Goal: Book appointment/travel/reservation

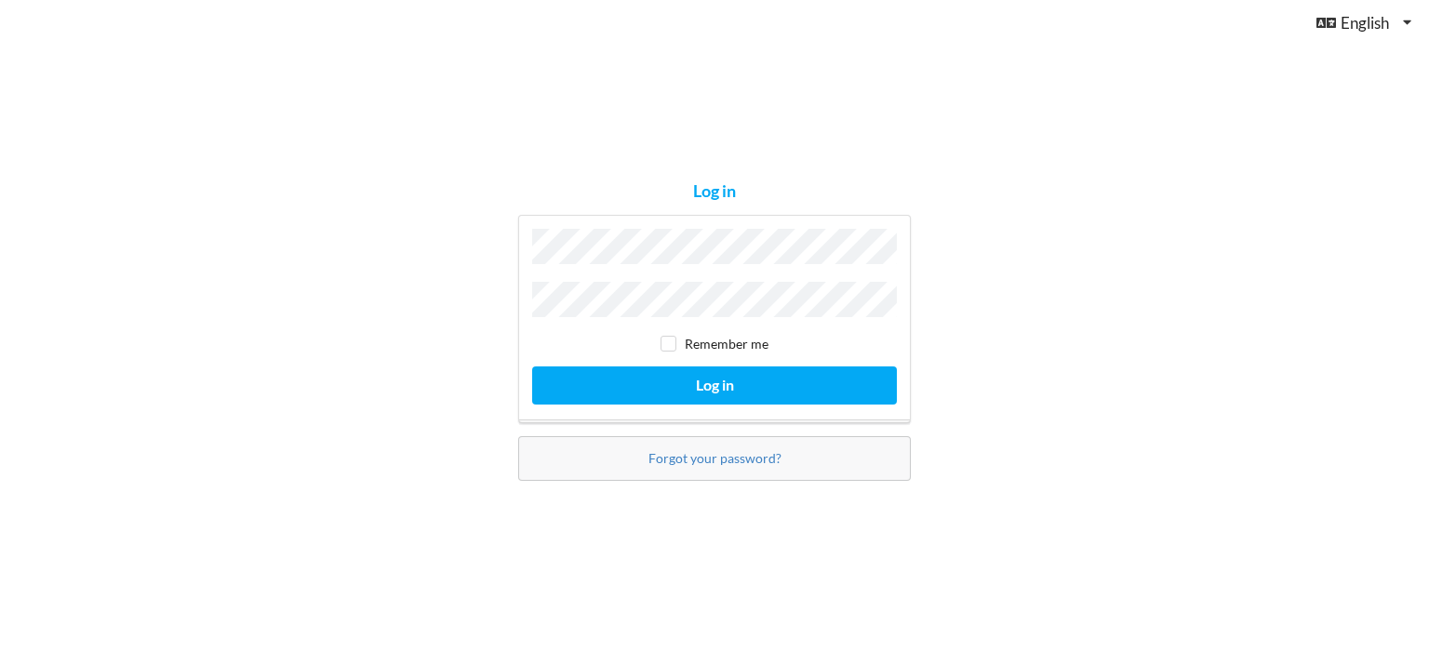
click at [532, 367] on button "Log in" at bounding box center [714, 386] width 365 height 38
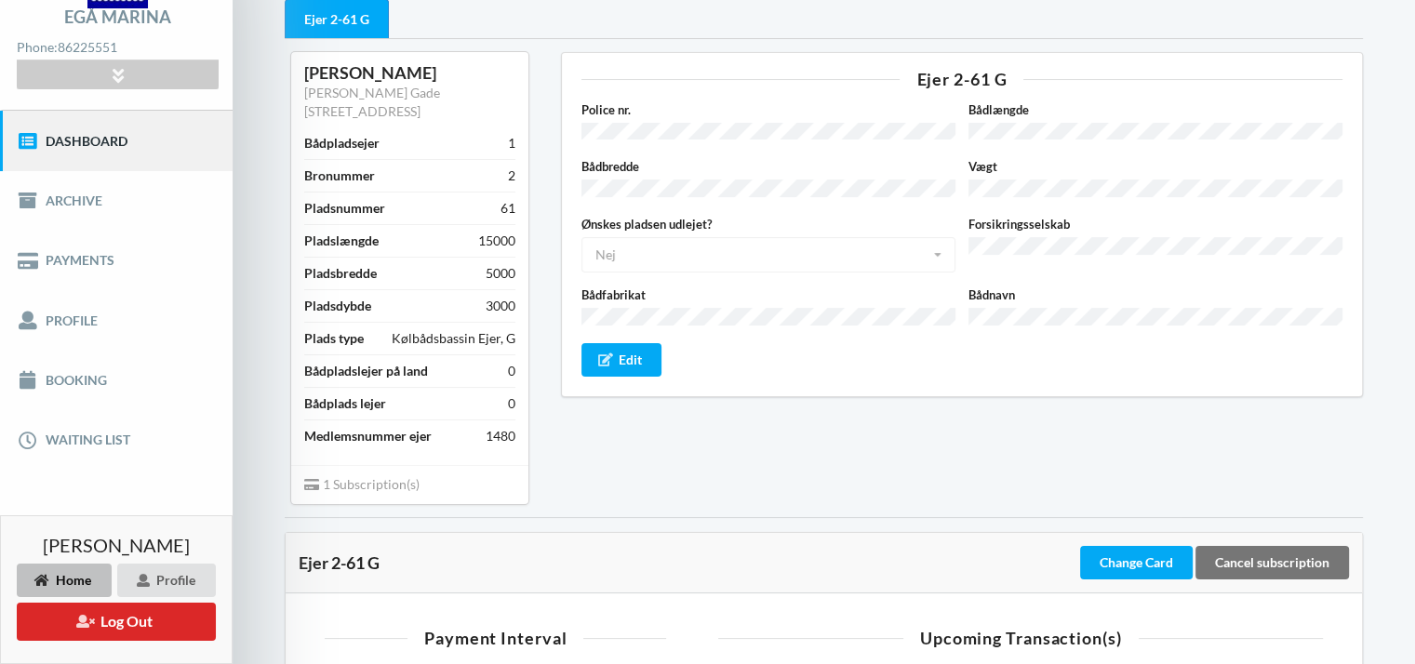
scroll to position [127, 0]
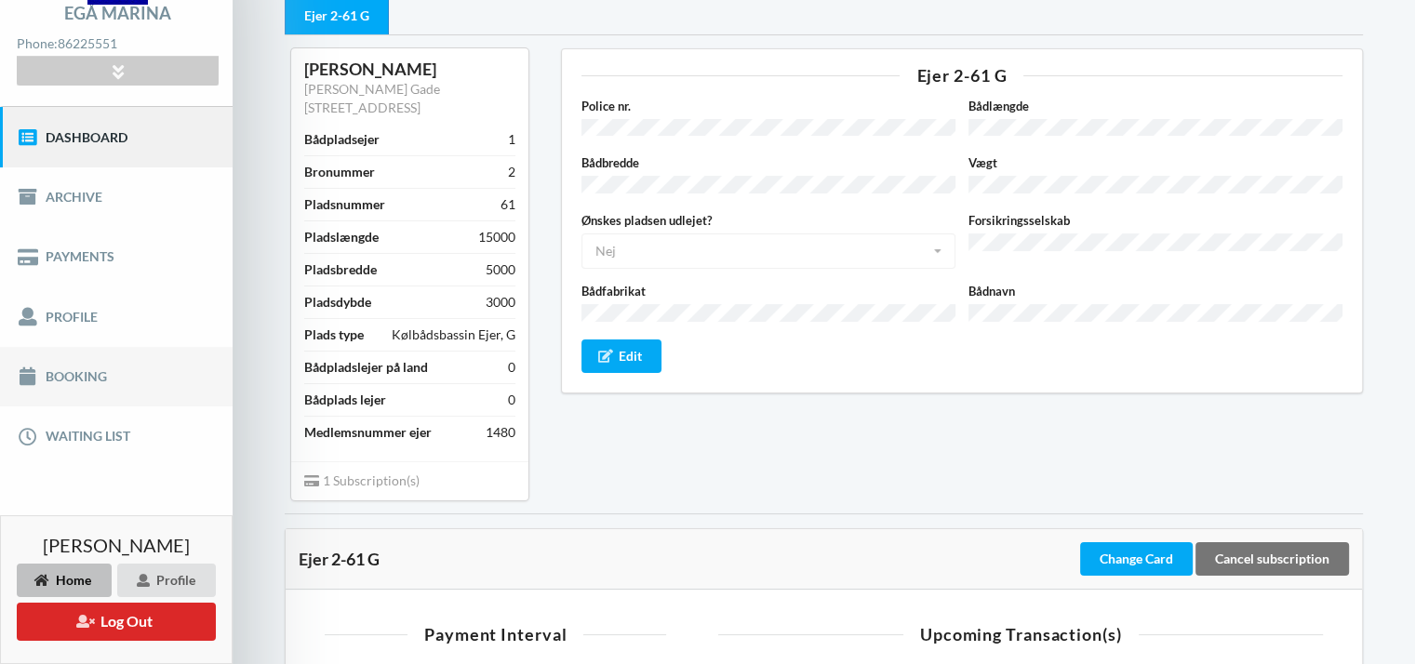
click at [148, 375] on link "Booking" at bounding box center [116, 377] width 233 height 60
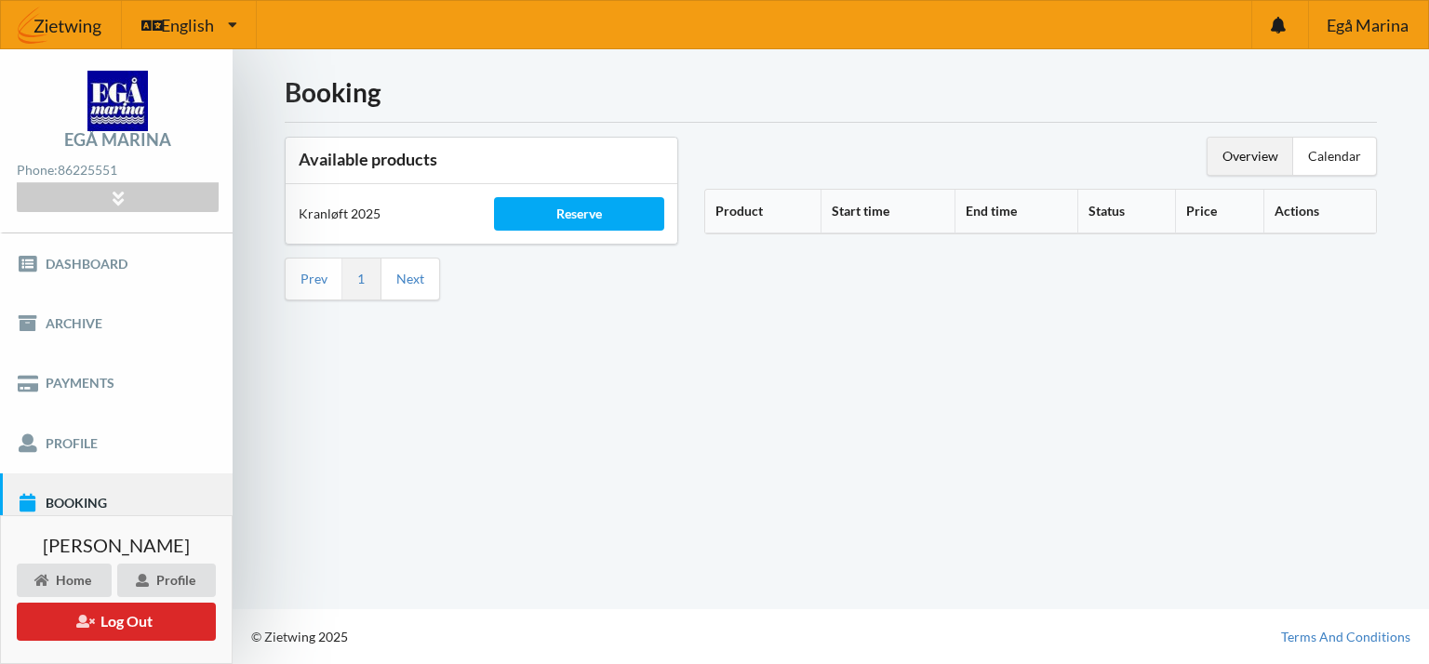
click at [424, 168] on h3 "Available products" at bounding box center [482, 159] width 366 height 21
click at [562, 209] on div "Reserve" at bounding box center [578, 214] width 169 height 34
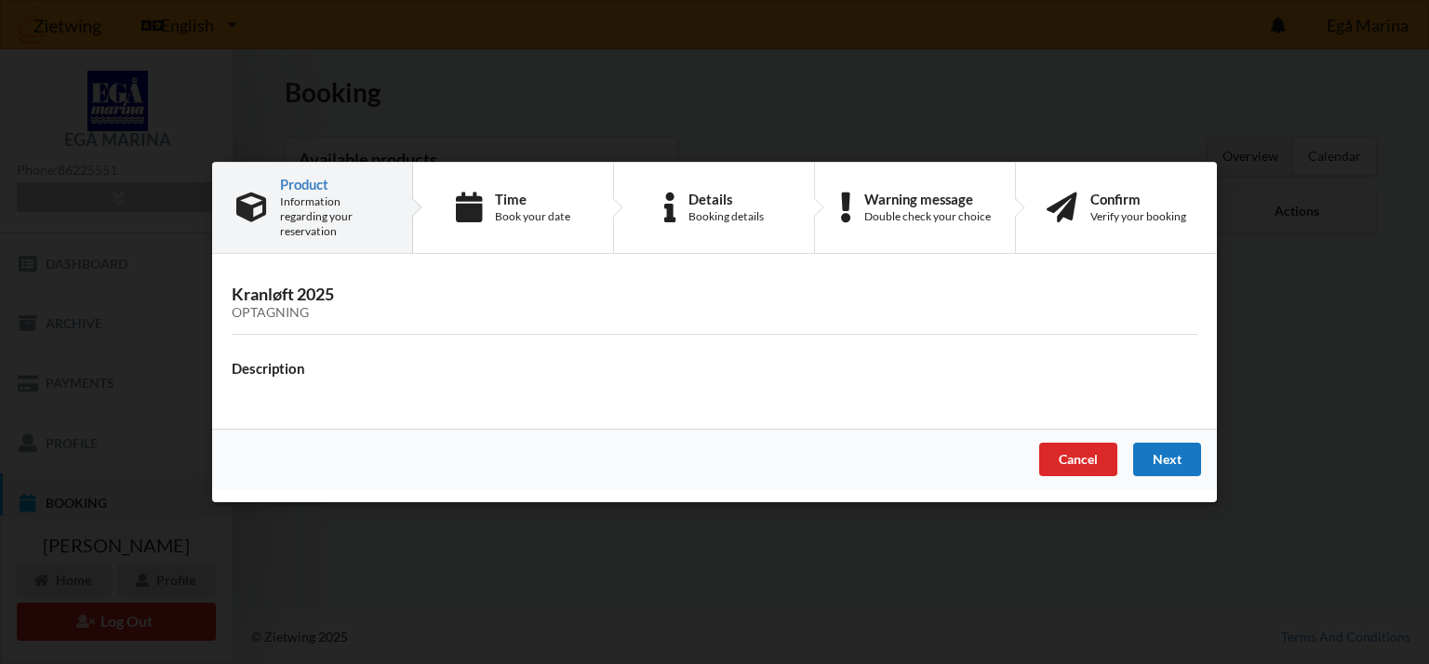
click at [1175, 452] on div "Next" at bounding box center [1167, 460] width 68 height 34
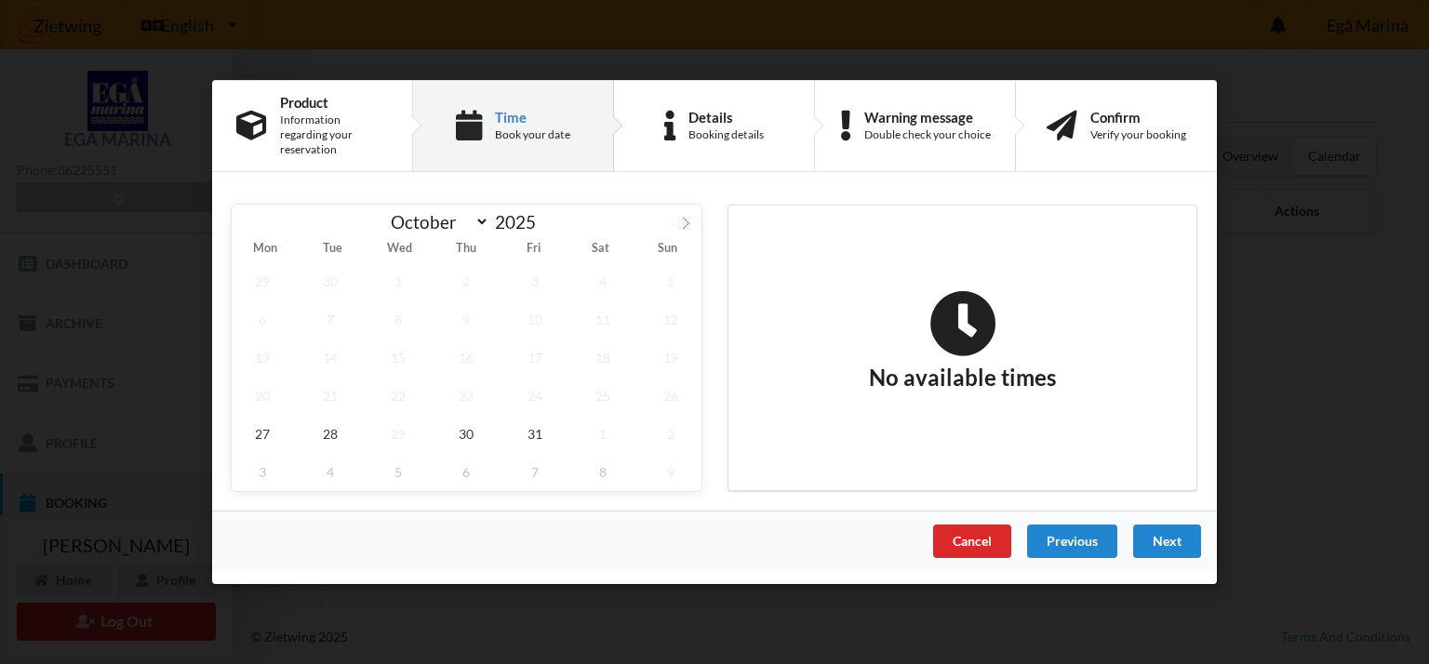
click at [694, 212] on span at bounding box center [686, 221] width 32 height 32
click at [507, 308] on span "7" at bounding box center [534, 320] width 61 height 38
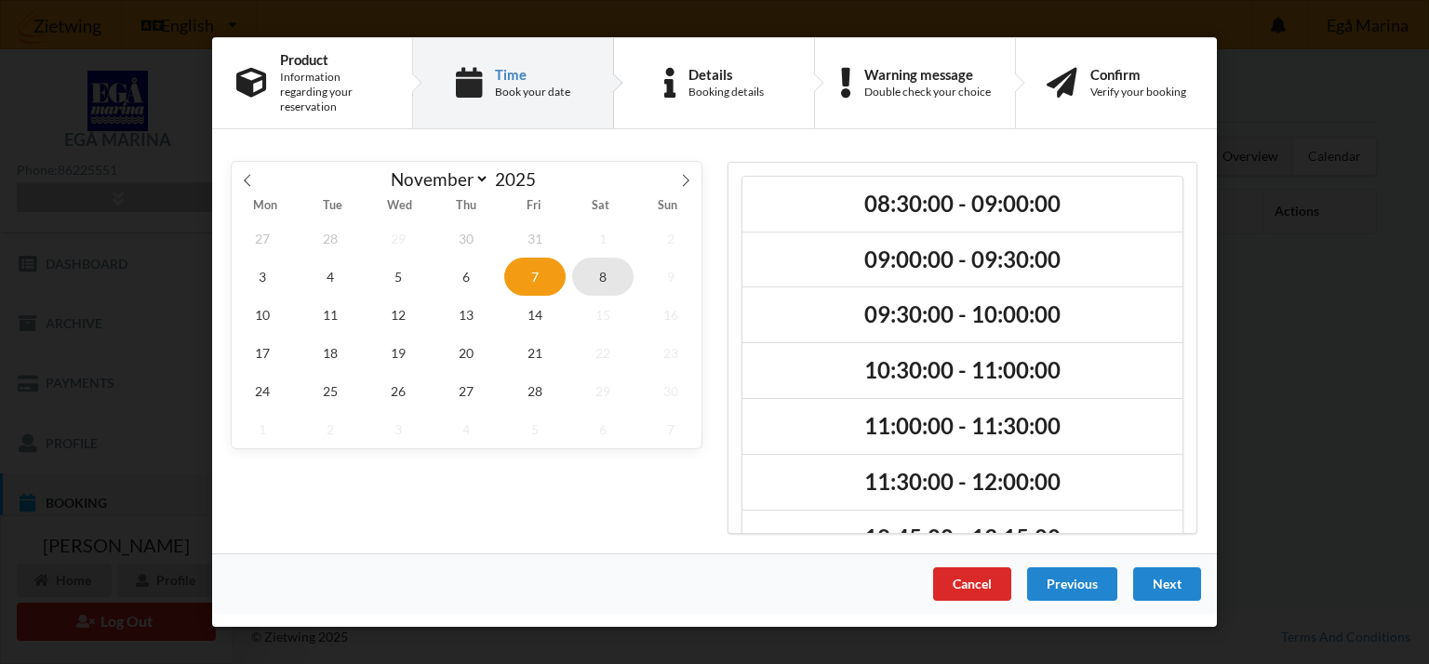
click at [607, 261] on span "8" at bounding box center [602, 277] width 61 height 38
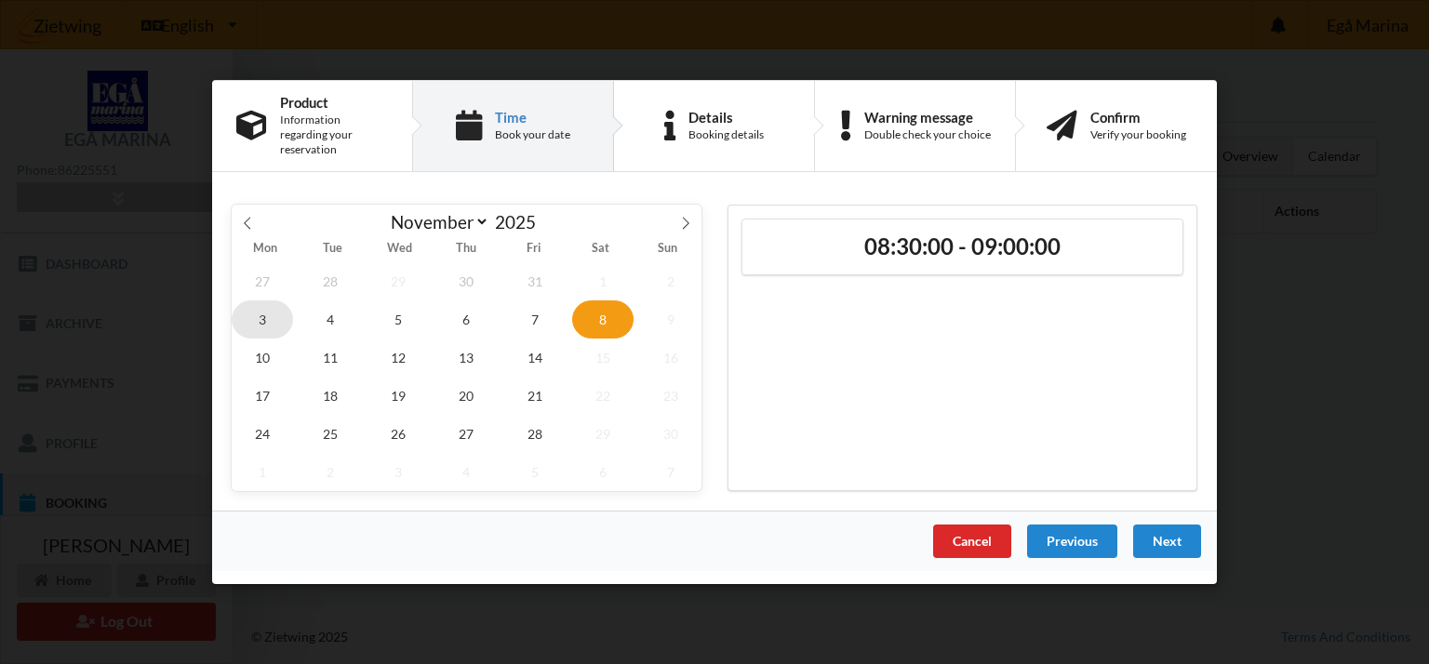
click at [246, 307] on span "3" at bounding box center [262, 320] width 61 height 38
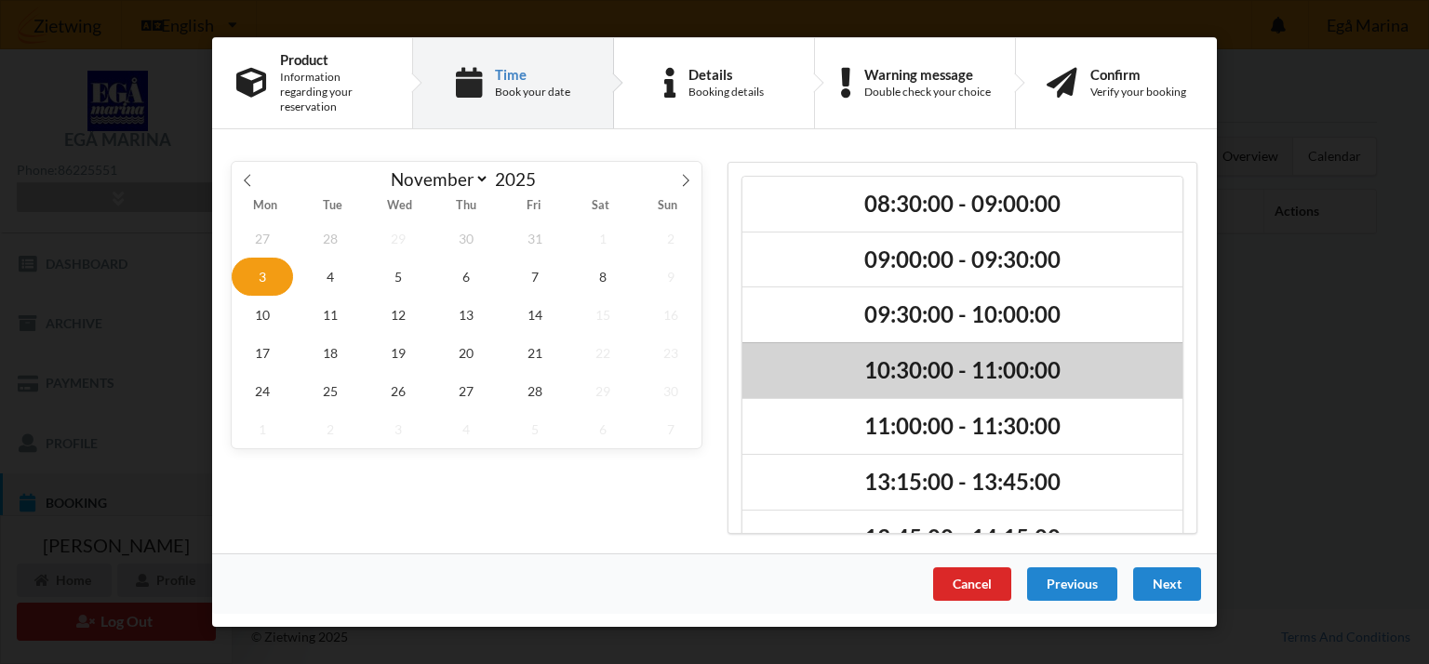
scroll to position [100, 0]
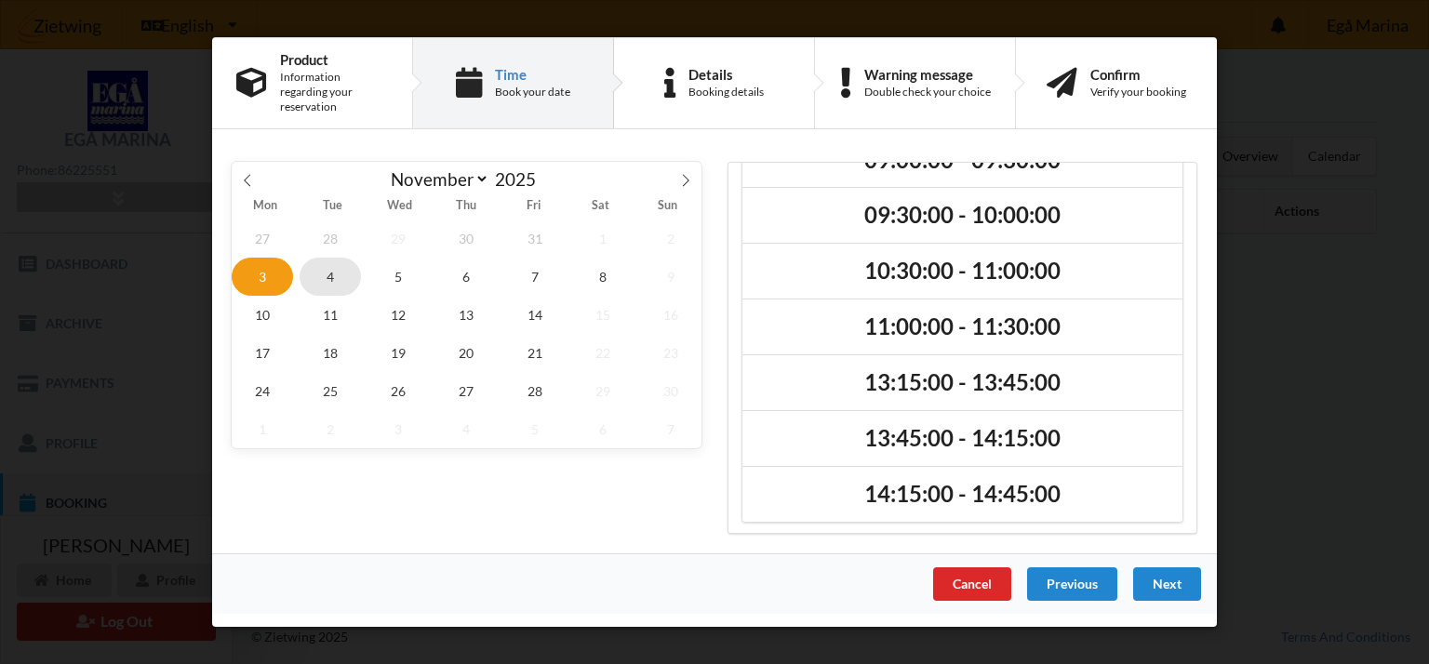
click at [334, 264] on span "4" at bounding box center [330, 277] width 61 height 38
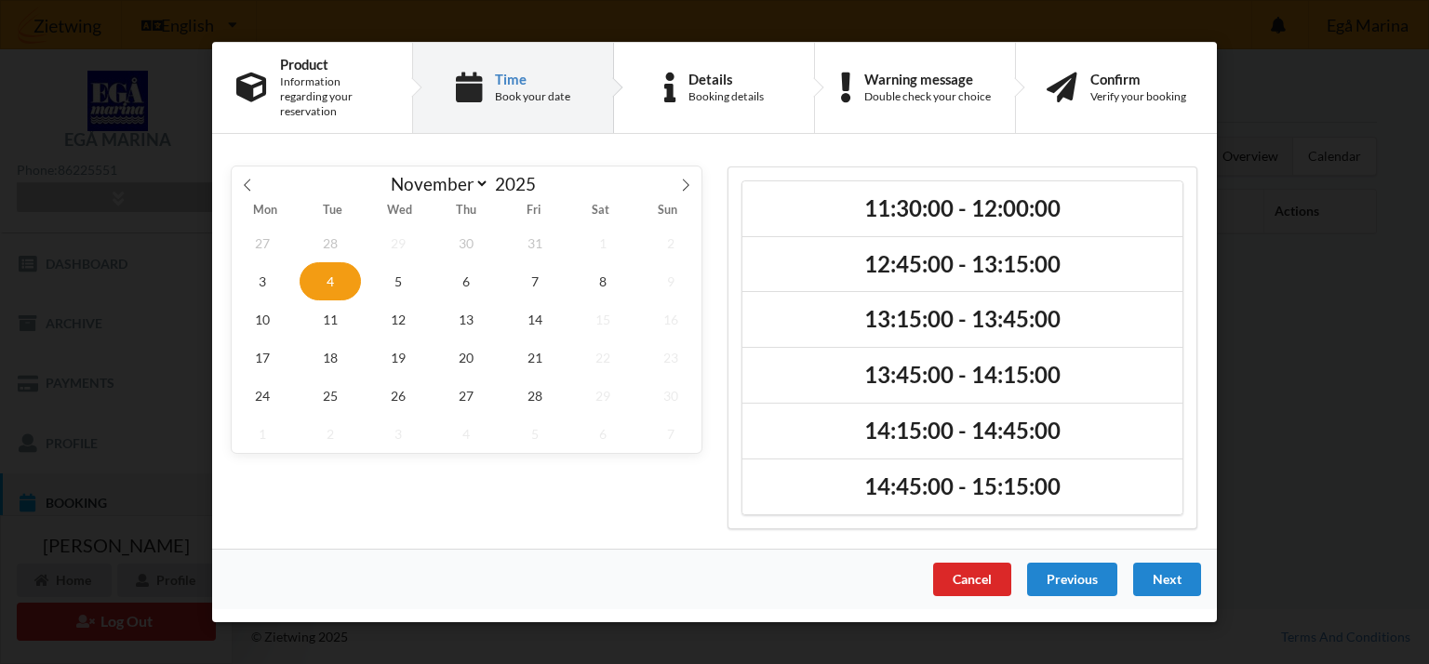
scroll to position [0, 0]
click at [406, 278] on span "5" at bounding box center [398, 281] width 61 height 38
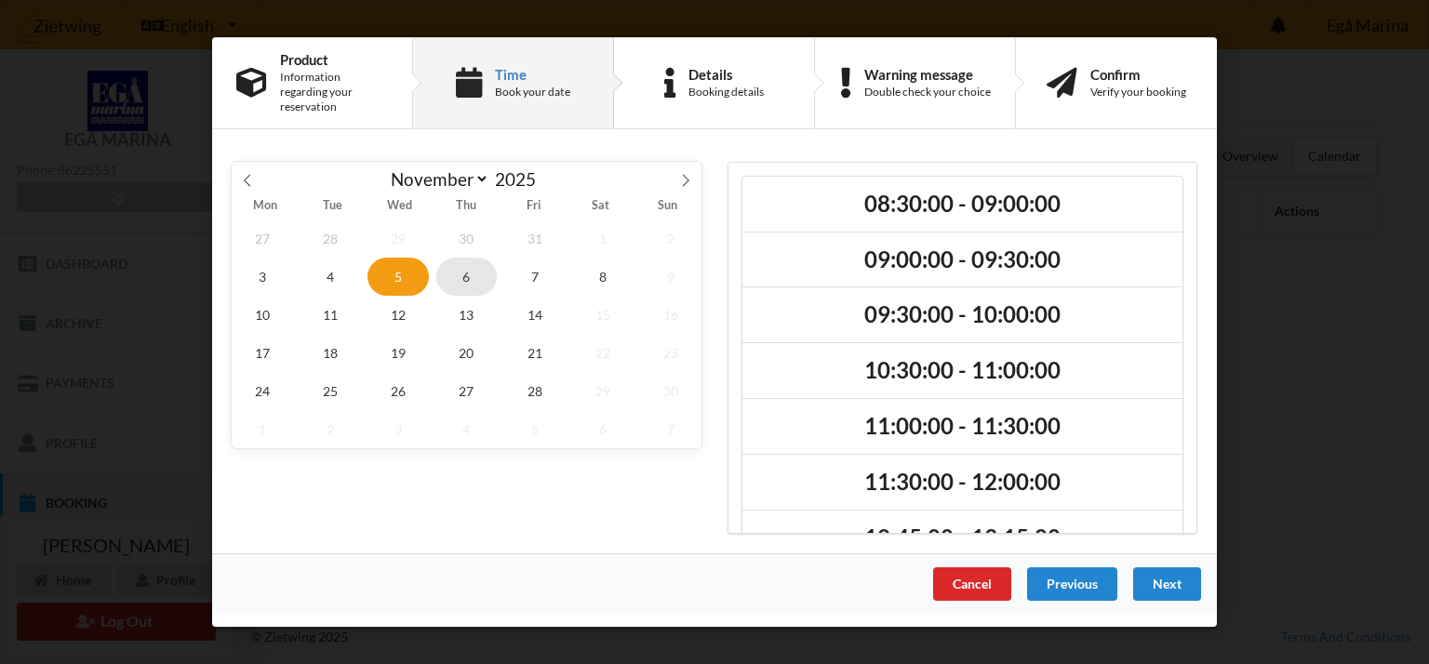
click at [456, 270] on span "6" at bounding box center [466, 277] width 61 height 38
click at [510, 263] on span "7" at bounding box center [534, 277] width 61 height 38
click at [596, 258] on span "8" at bounding box center [602, 277] width 61 height 38
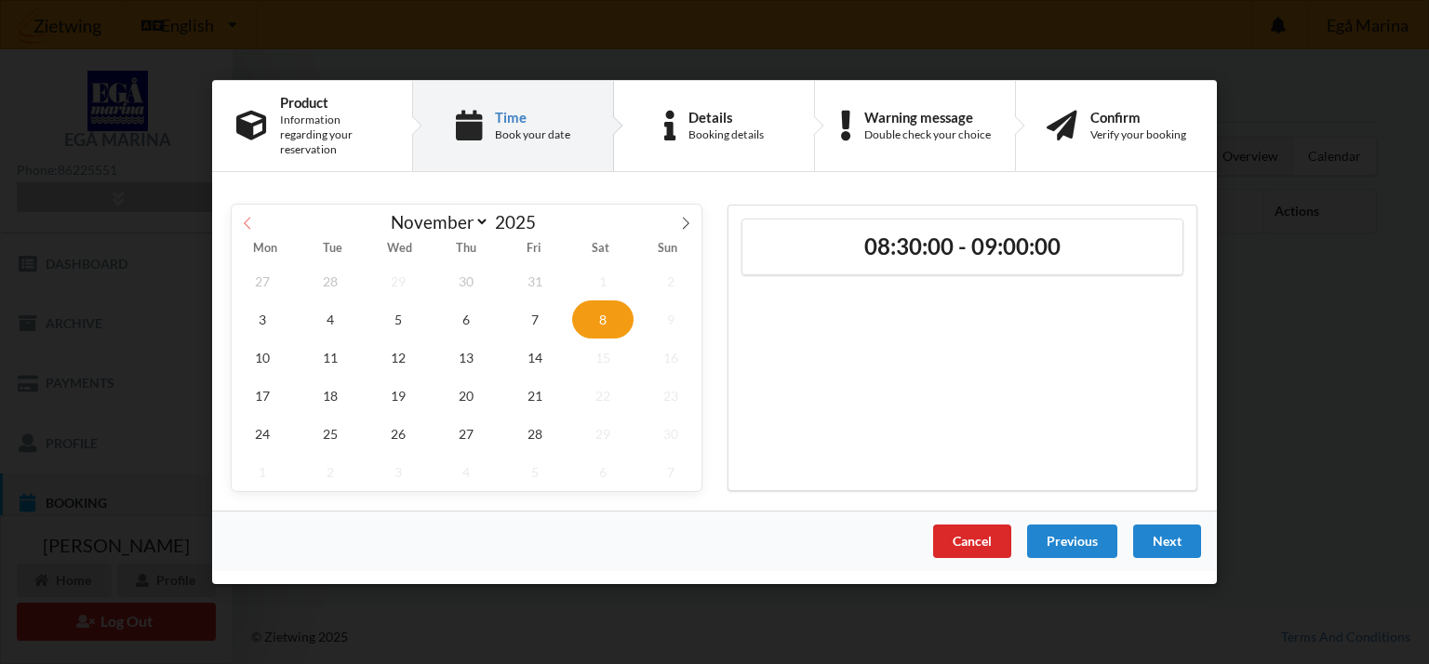
click at [258, 212] on span at bounding box center [248, 221] width 32 height 32
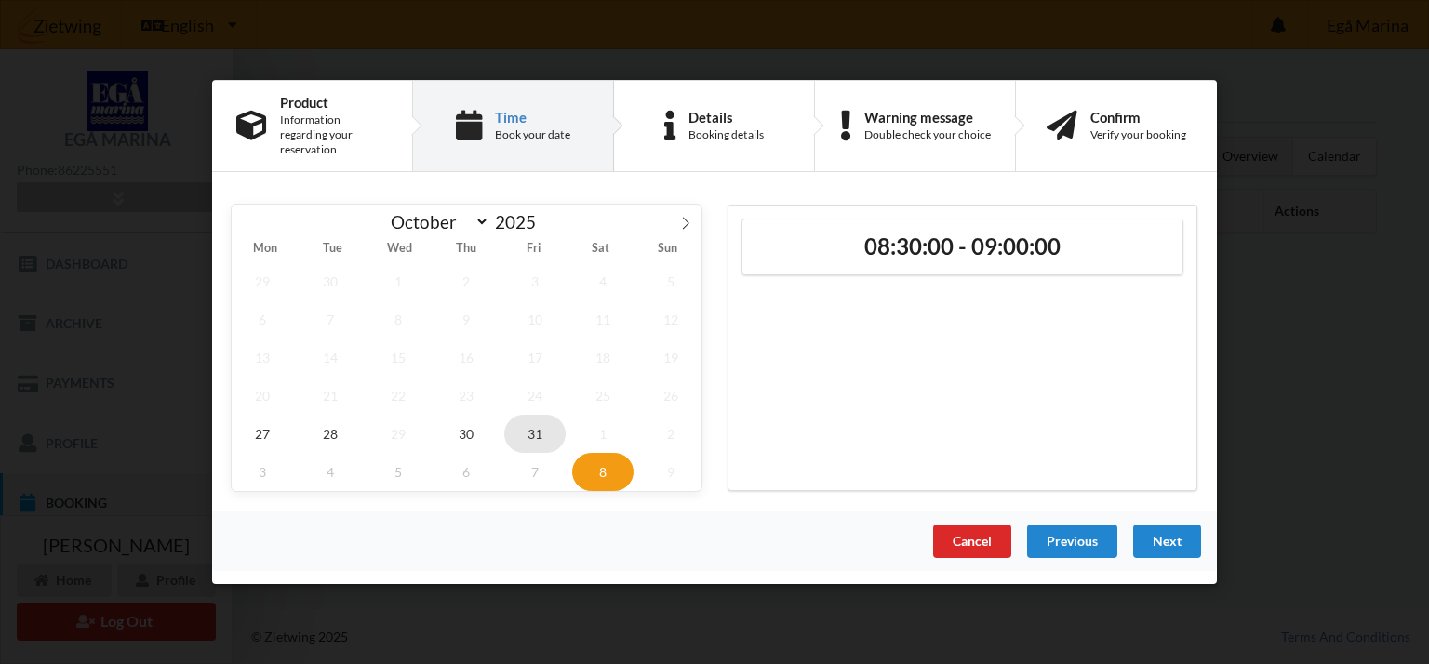
click at [539, 432] on span "31" at bounding box center [534, 434] width 61 height 38
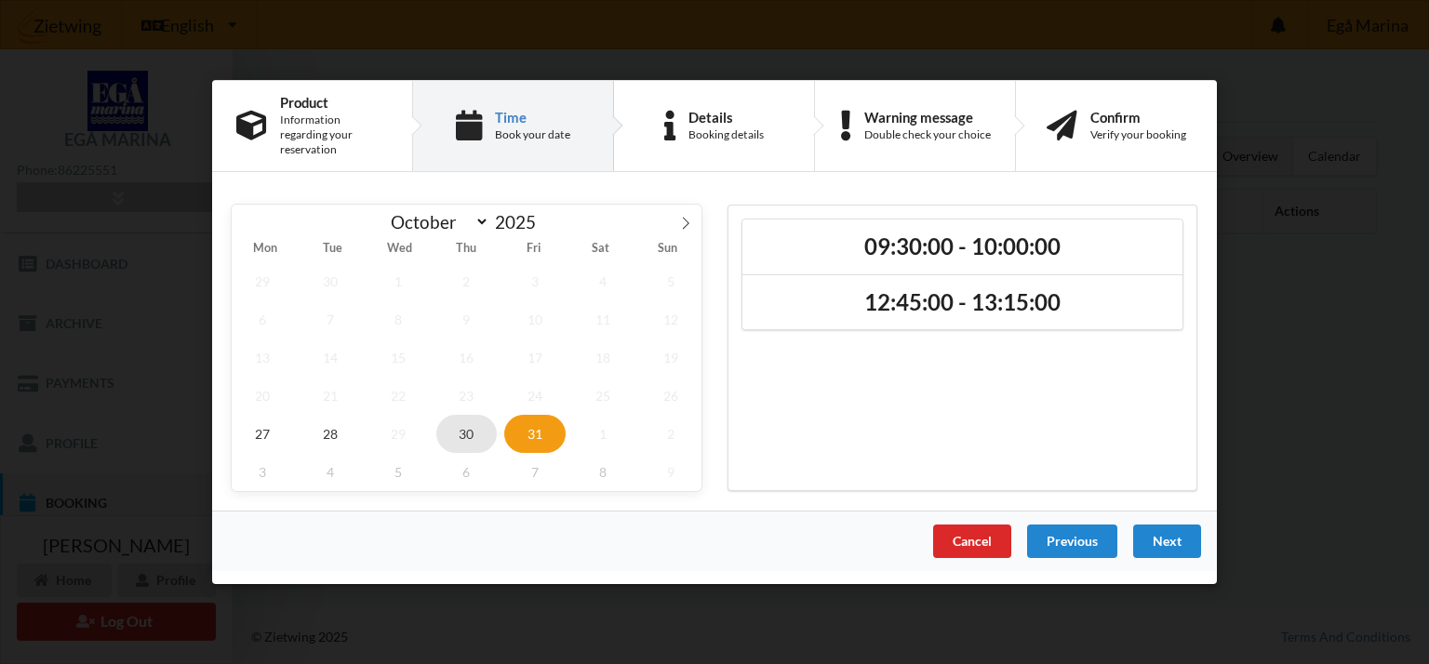
click at [460, 423] on span "30" at bounding box center [466, 434] width 61 height 38
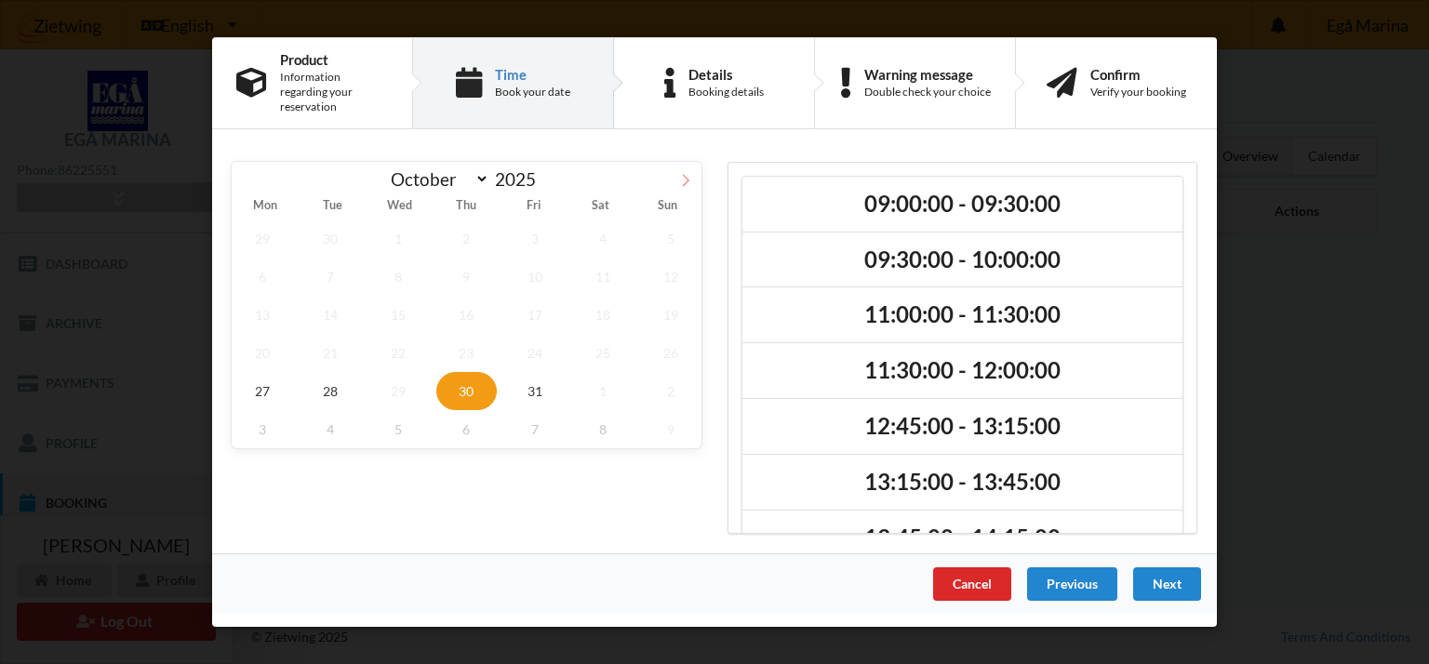
click at [683, 174] on icon at bounding box center [685, 180] width 13 height 13
select select "10"
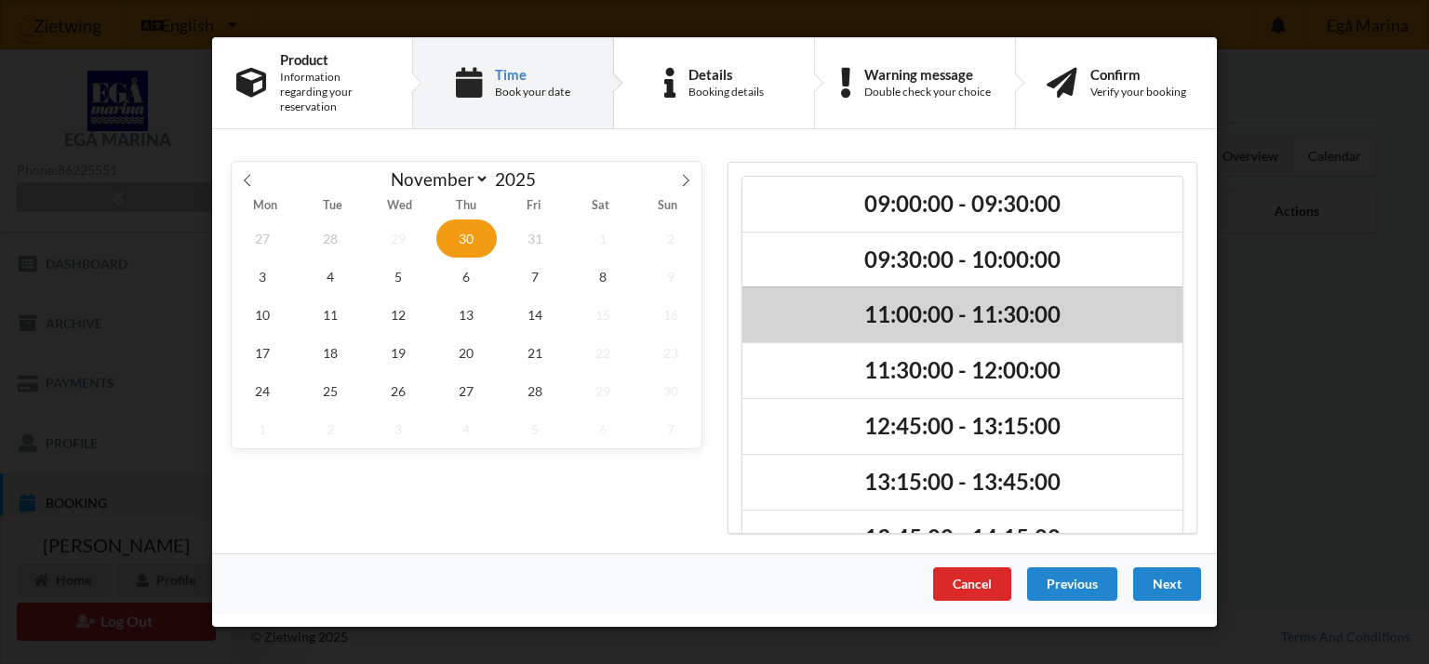
scroll to position [45, 0]
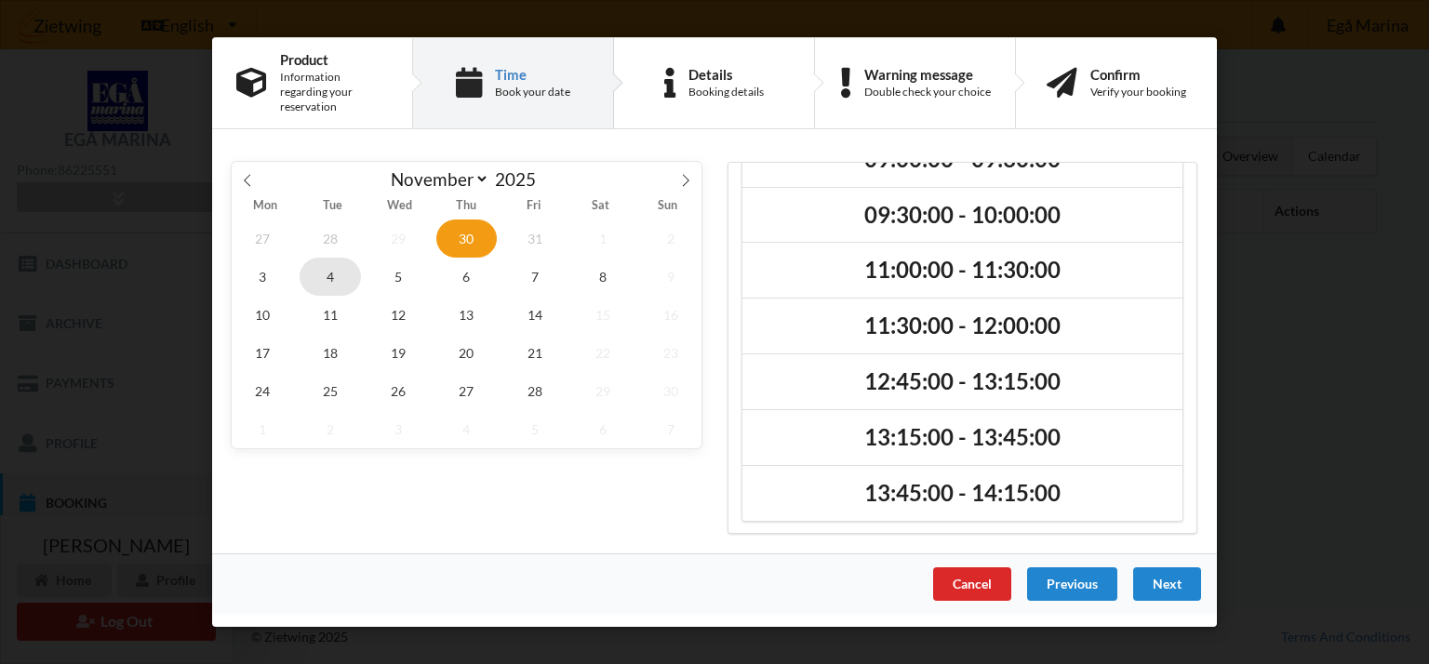
click at [305, 259] on span "4" at bounding box center [330, 277] width 61 height 38
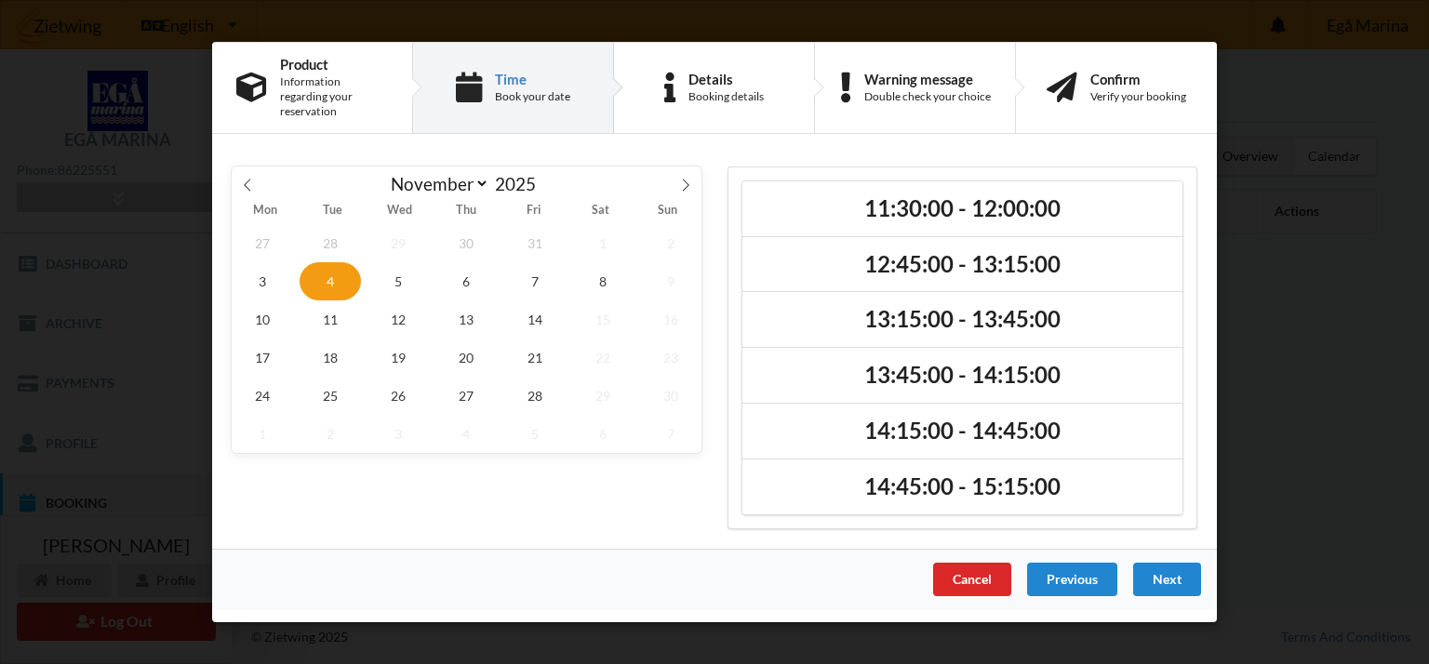
scroll to position [0, 0]
click at [257, 267] on span "3" at bounding box center [262, 281] width 61 height 38
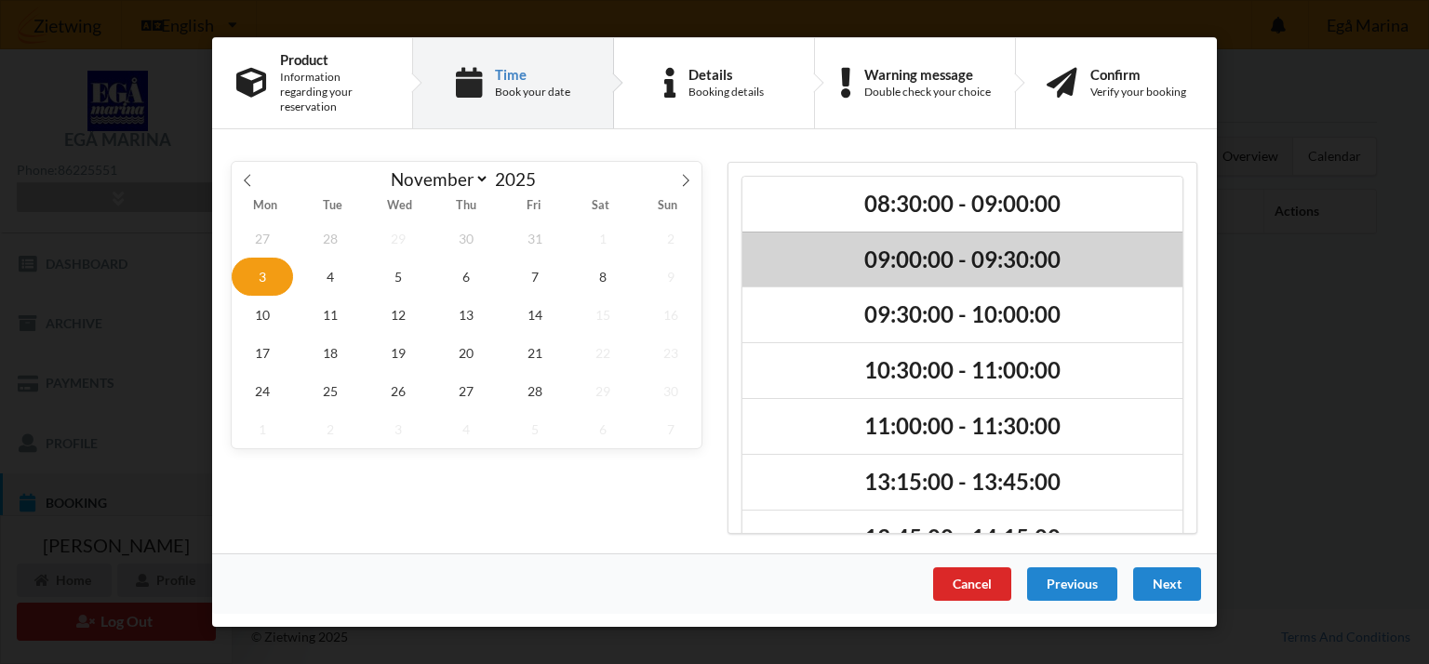
scroll to position [100, 0]
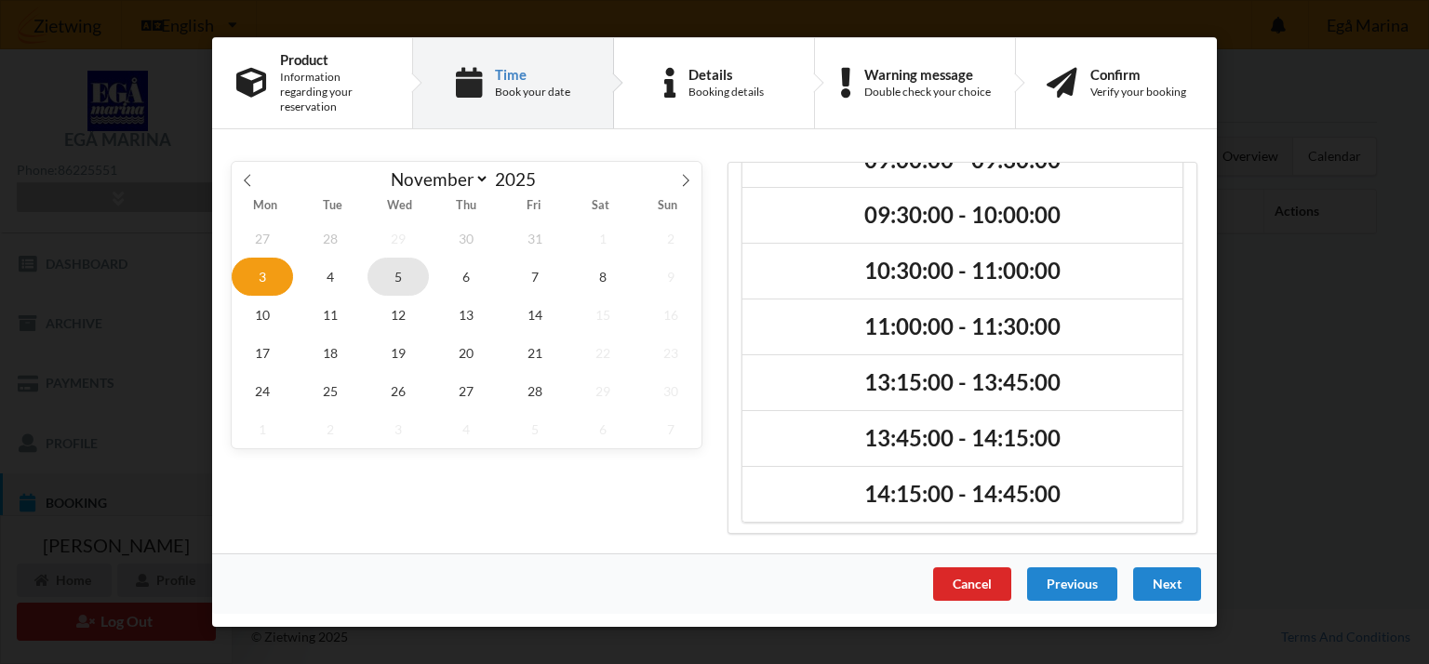
click at [394, 267] on span "5" at bounding box center [398, 277] width 61 height 38
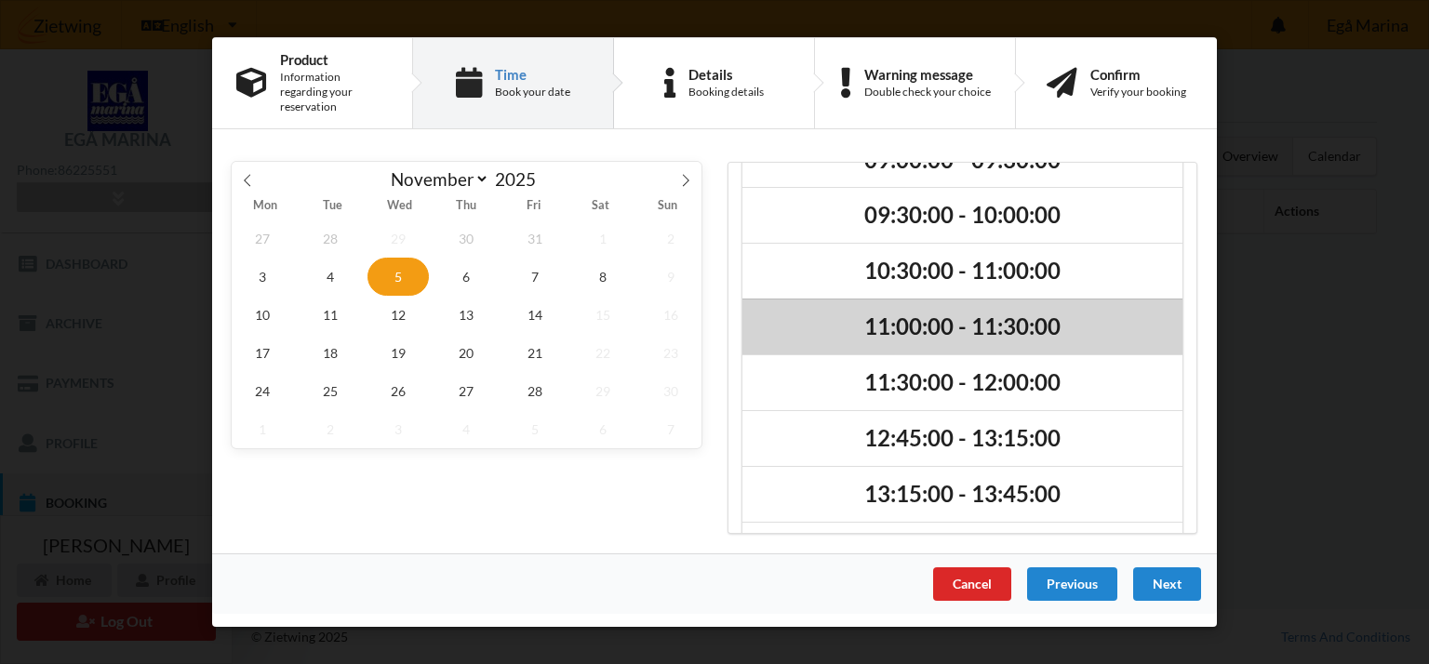
scroll to position [266, 0]
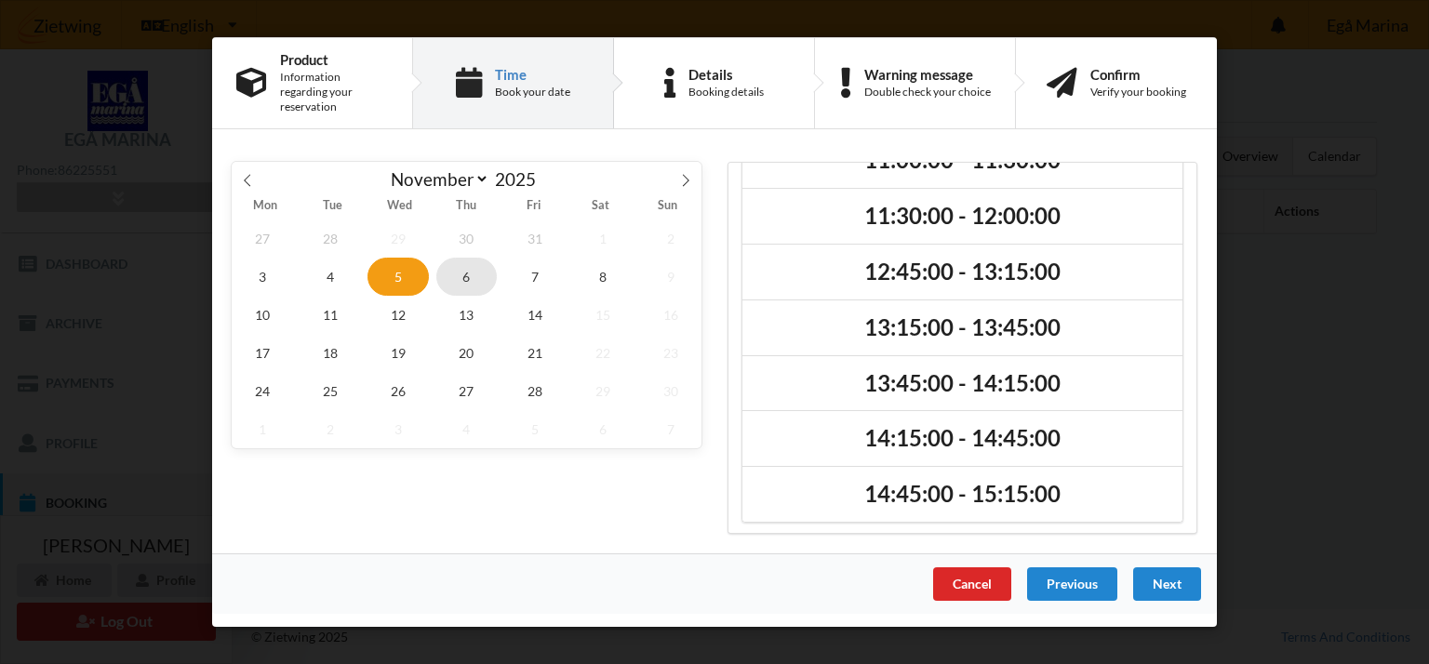
click at [468, 274] on span "6" at bounding box center [466, 277] width 61 height 38
click at [543, 258] on span "7" at bounding box center [534, 277] width 61 height 38
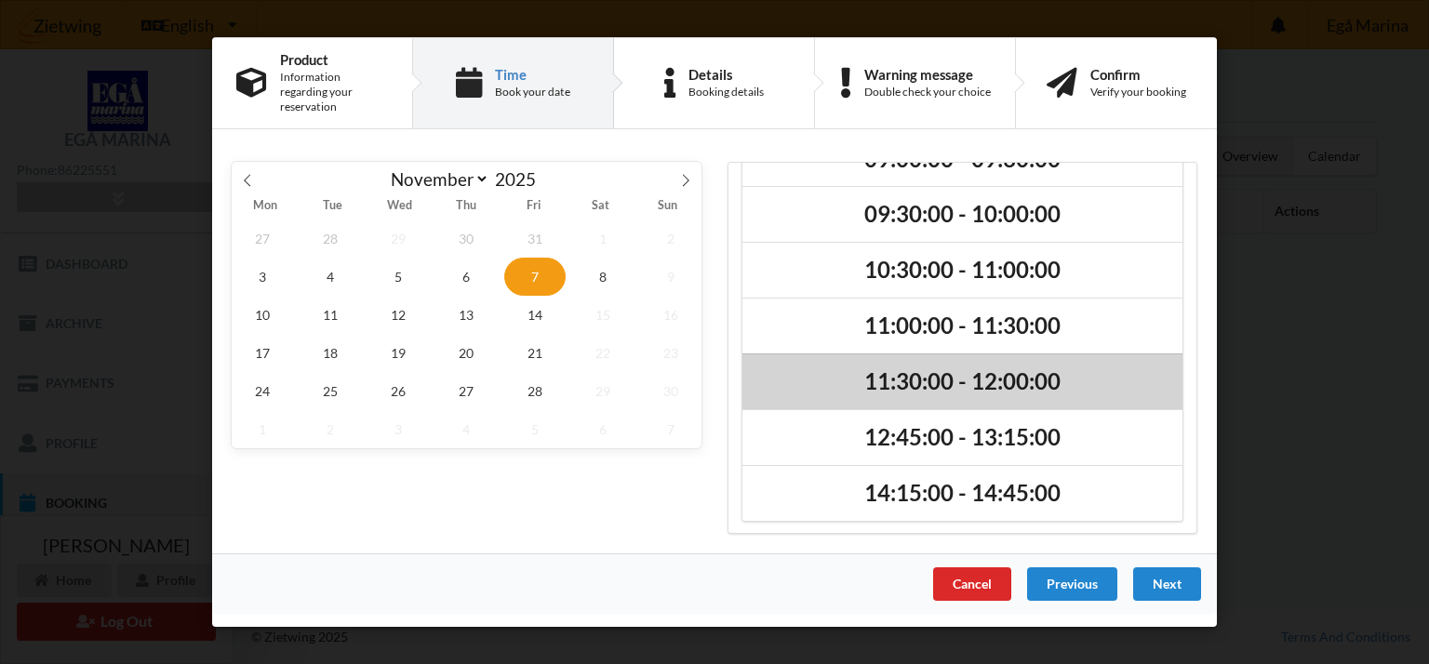
scroll to position [100, 0]
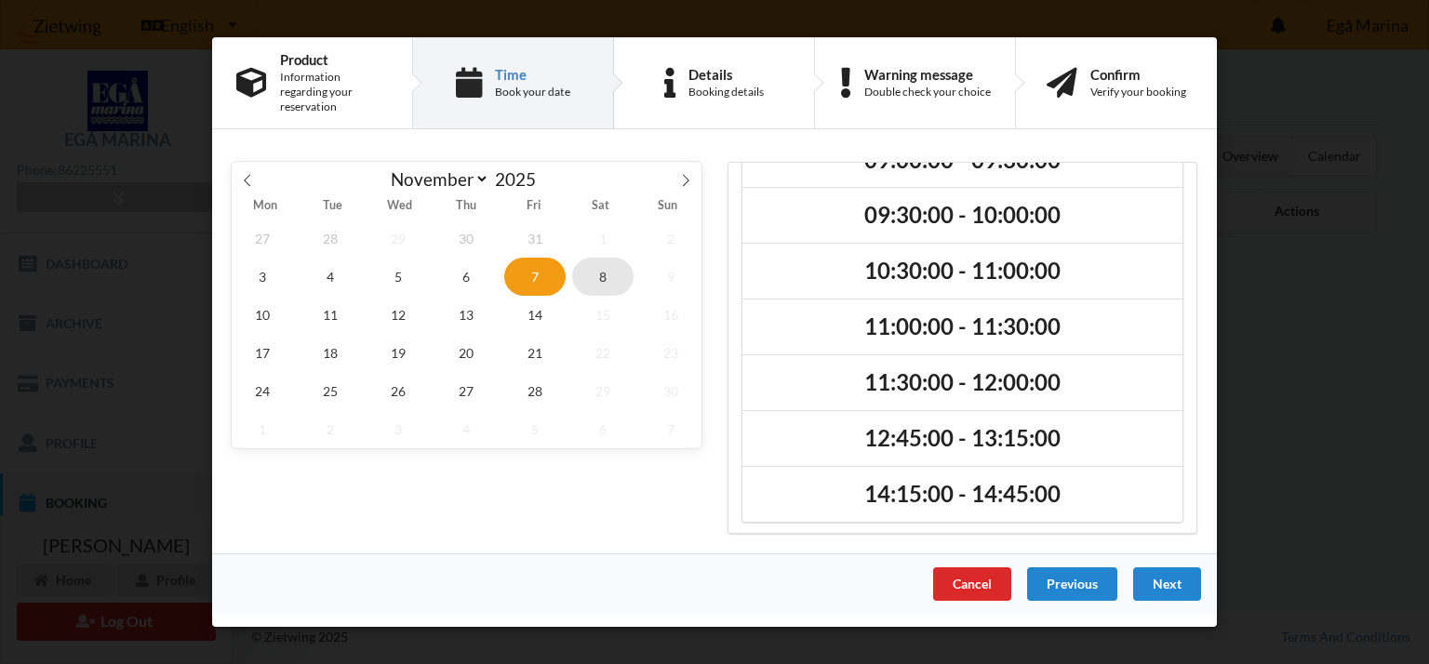
click at [594, 258] on span "8" at bounding box center [602, 277] width 61 height 38
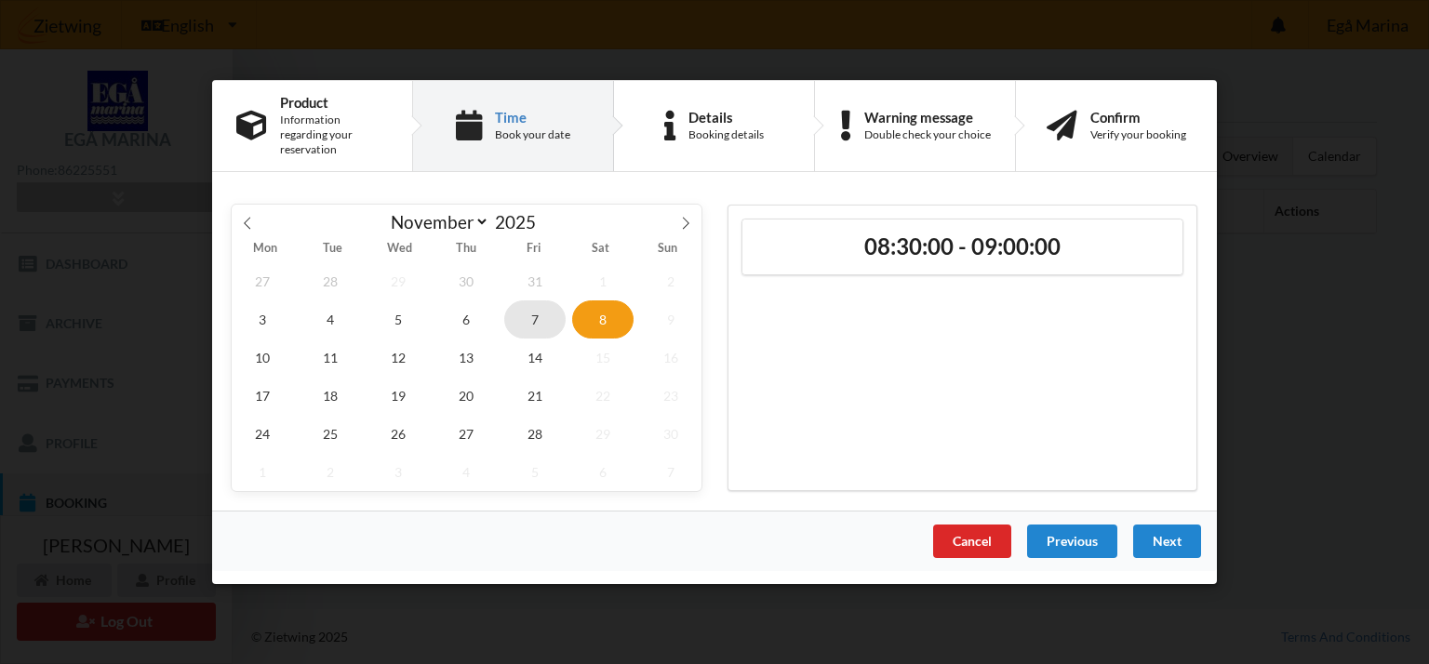
click at [543, 315] on span "7" at bounding box center [534, 320] width 61 height 38
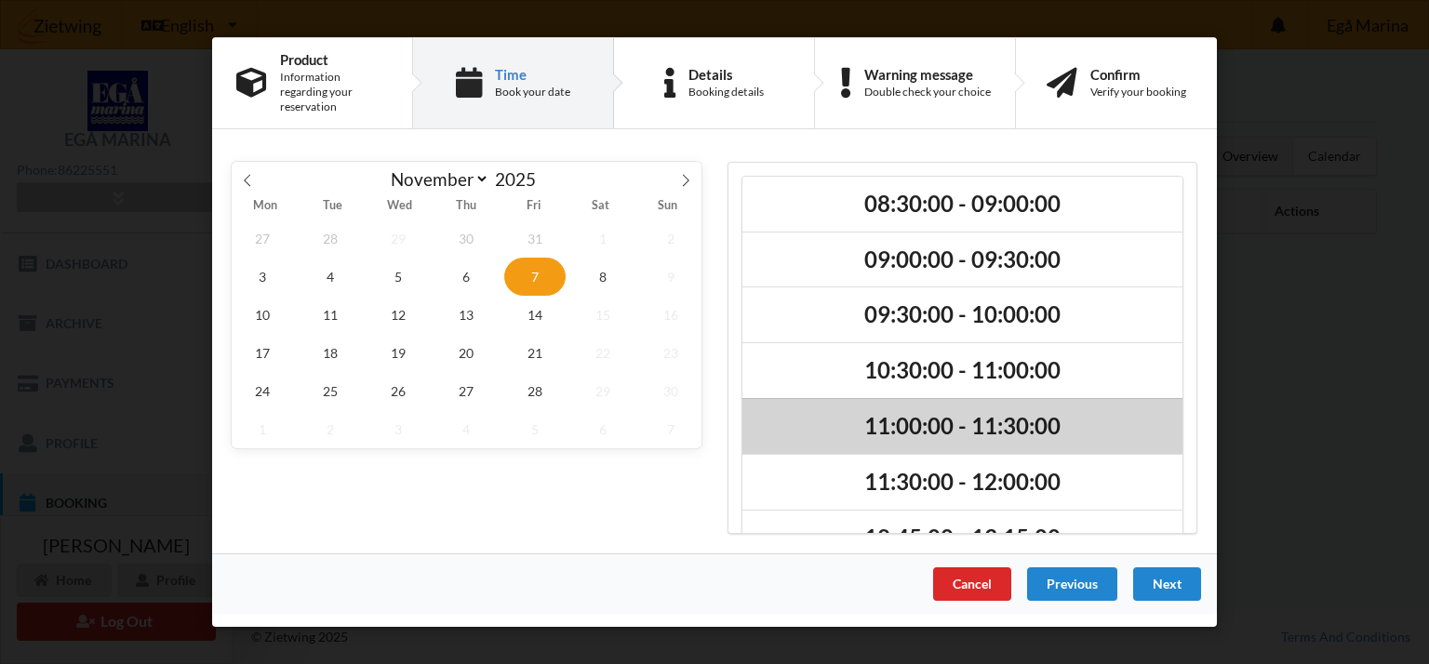
scroll to position [100, 0]
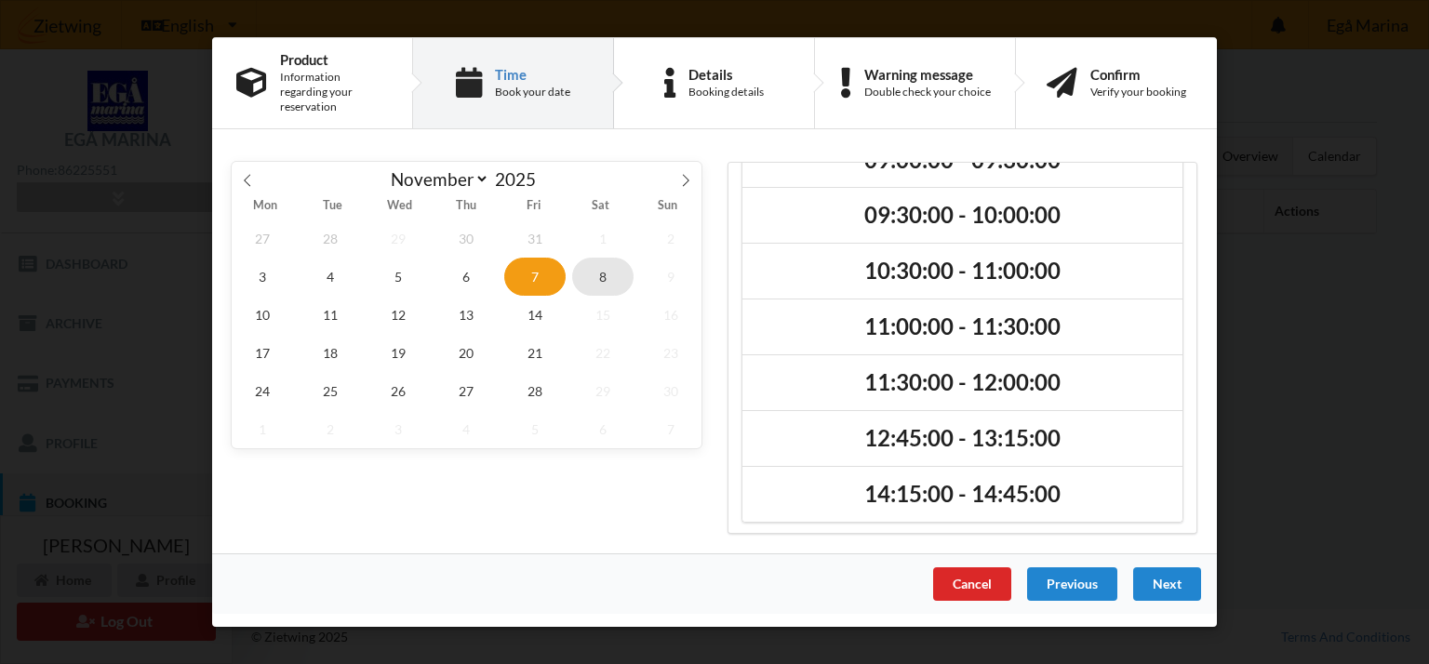
click at [617, 274] on span "8" at bounding box center [602, 277] width 61 height 38
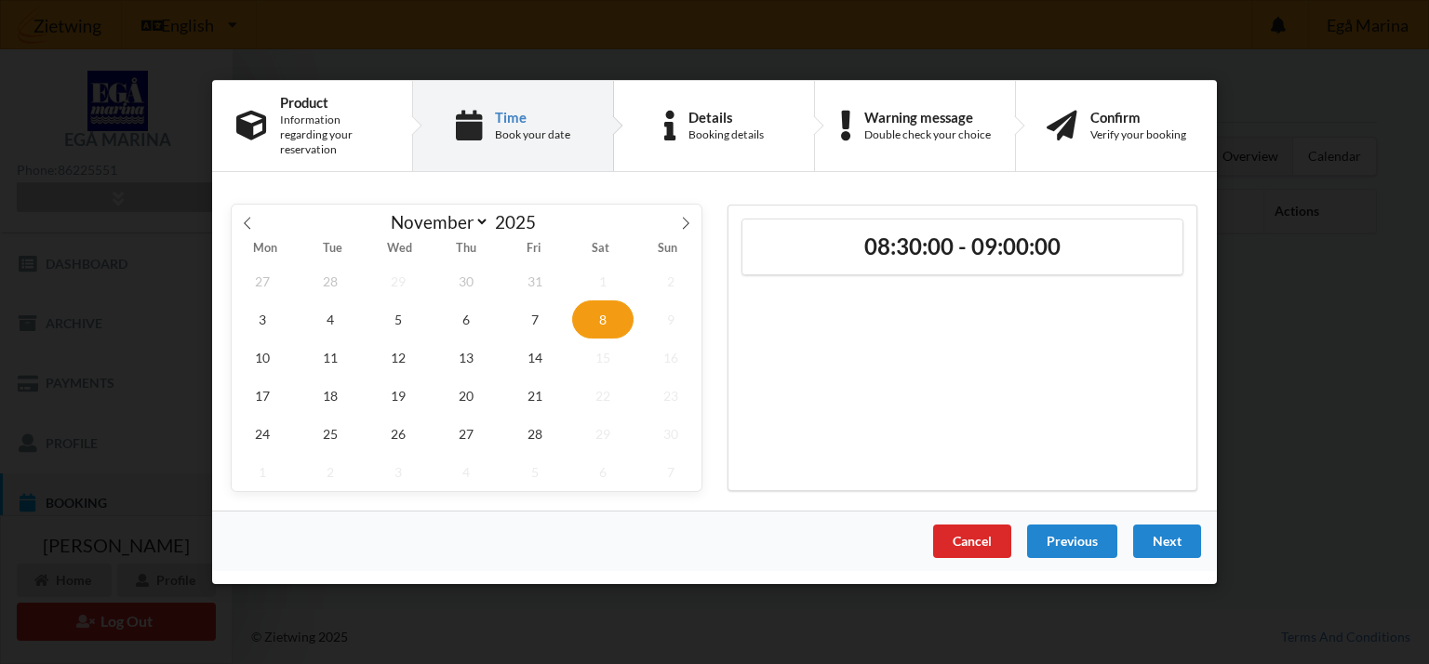
scroll to position [0, 0]
click at [972, 543] on div "Cancel" at bounding box center [972, 542] width 78 height 34
